Goal: Task Accomplishment & Management: Use online tool/utility

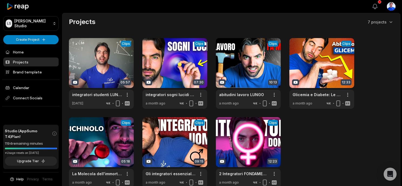
click at [373, 7] on icon "button" at bounding box center [375, 6] width 5 height 5
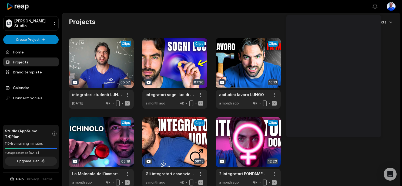
click at [113, 25] on div "Projects 7 projects" at bounding box center [231, 22] width 325 height 9
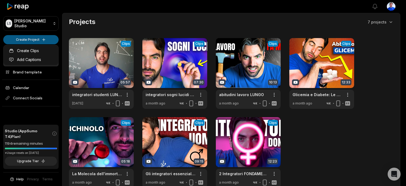
click at [34, 40] on html "LS Luca's Studio Create Project Home Projects Brand template Calendar Connect S…" at bounding box center [203, 93] width 406 height 186
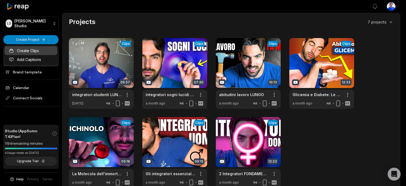
click at [34, 51] on link "Create Clips" at bounding box center [31, 50] width 53 height 9
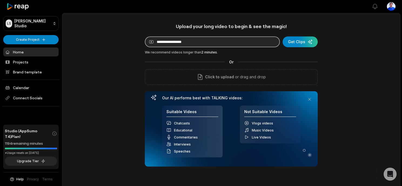
click at [237, 46] on input at bounding box center [212, 41] width 135 height 11
paste input "**********"
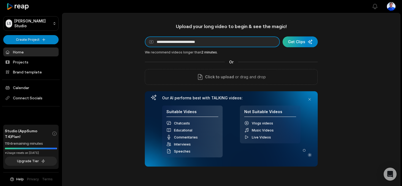
type input "**********"
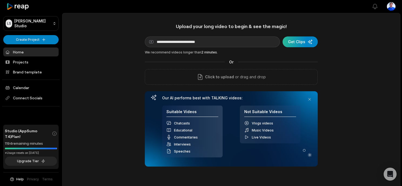
click at [288, 40] on div "submit" at bounding box center [299, 41] width 35 height 11
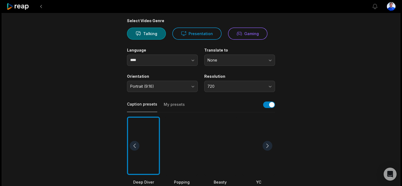
scroll to position [44, 0]
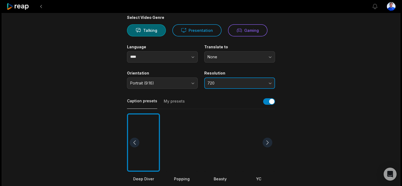
click at [208, 80] on button "720" at bounding box center [239, 82] width 71 height 11
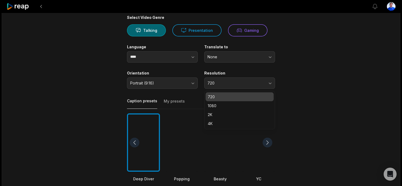
click at [215, 126] on p "4K" at bounding box center [240, 124] width 64 height 6
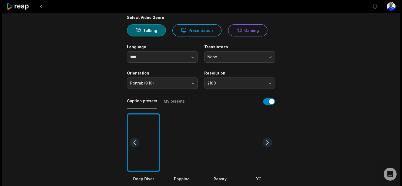
click at [165, 106] on button "My presets" at bounding box center [174, 104] width 21 height 10
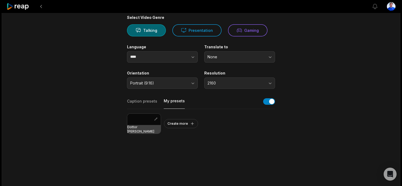
click at [144, 125] on div at bounding box center [143, 119] width 33 height 11
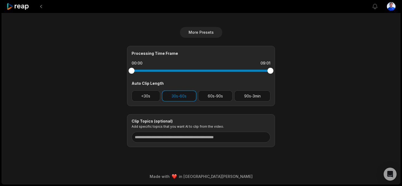
scroll to position [0, 0]
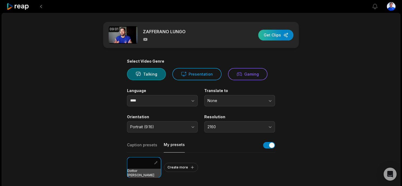
click at [286, 33] on div "button" at bounding box center [275, 35] width 35 height 11
